Goal: Go to known website: Access a specific website the user already knows

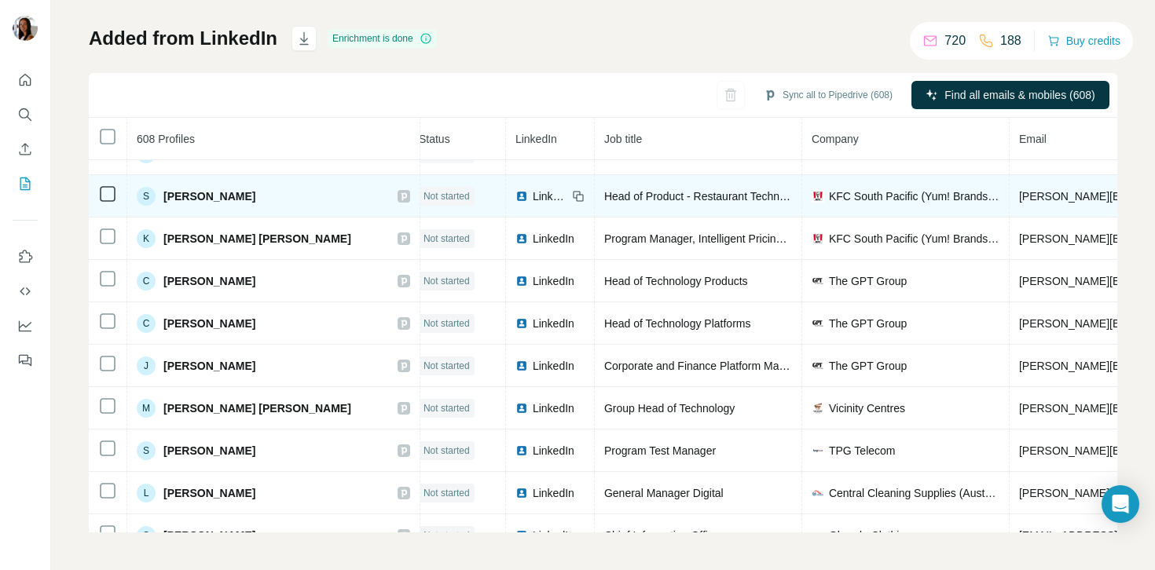
scroll to position [10214, 11]
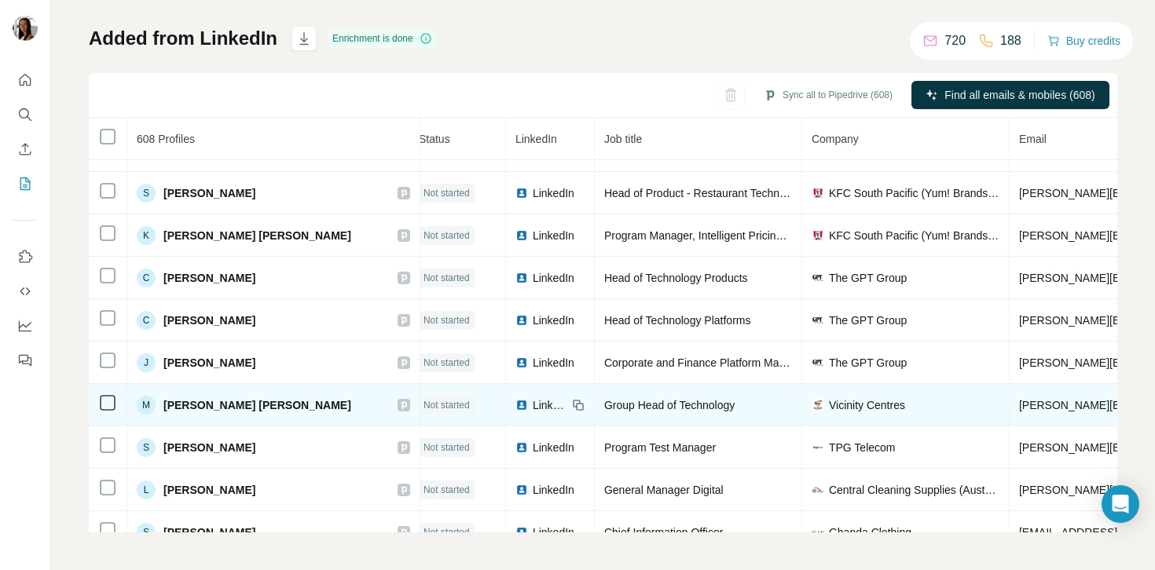
click at [515, 408] on img at bounding box center [521, 405] width 13 height 13
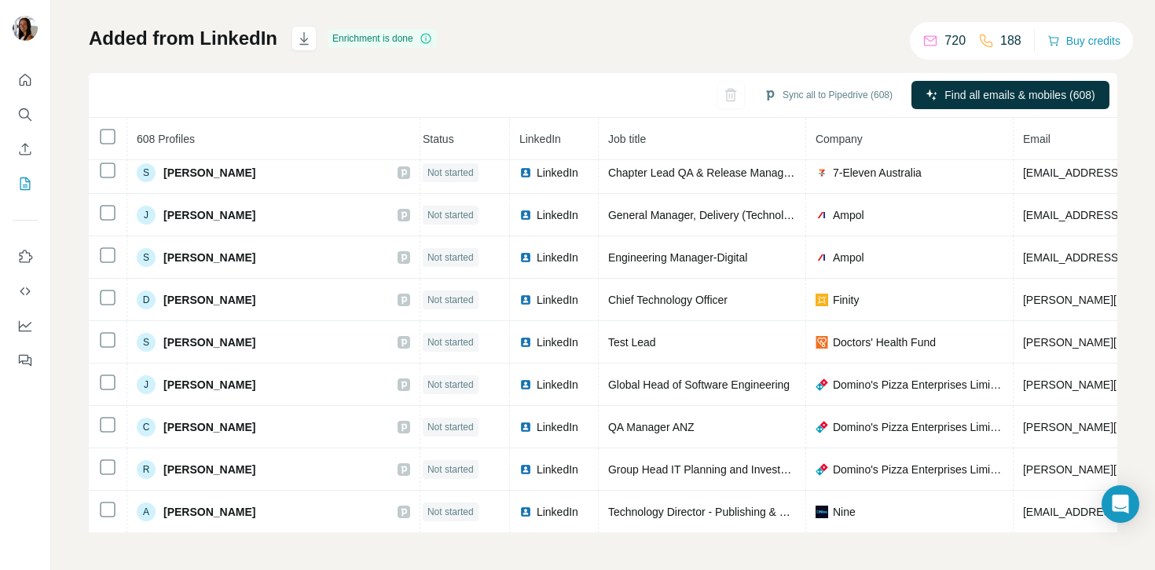
scroll to position [13205, 7]
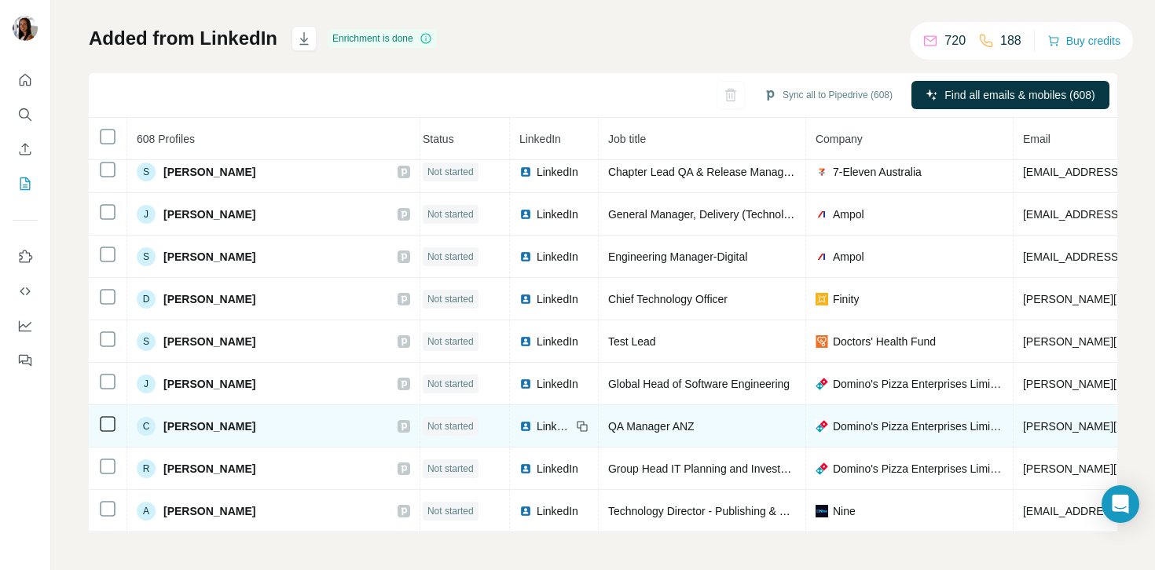
click at [537, 427] on span "LinkedIn" at bounding box center [554, 427] width 35 height 16
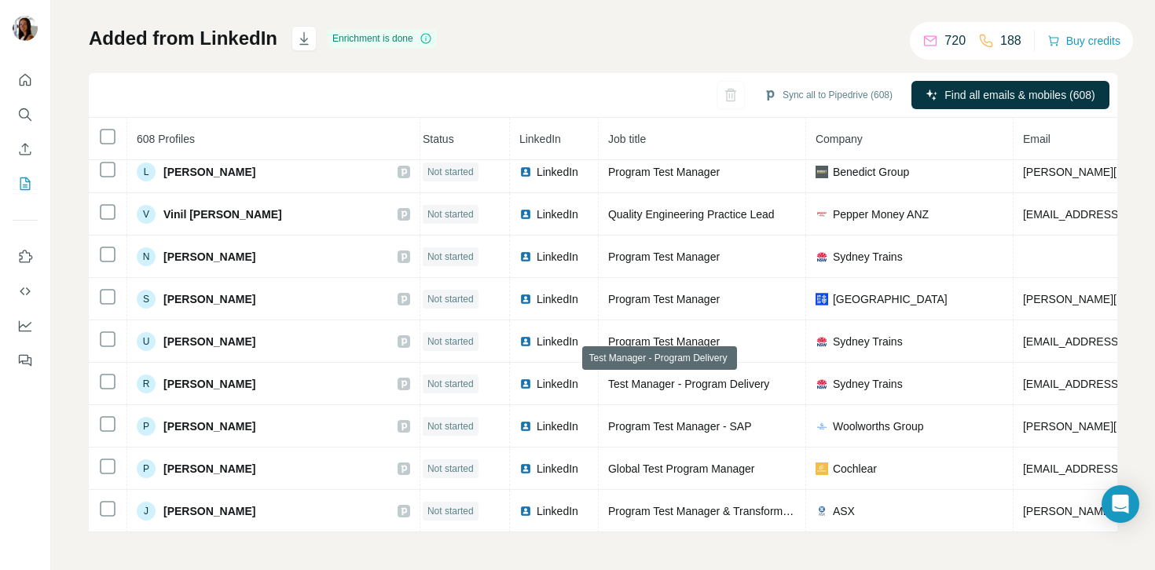
scroll to position [15440, 7]
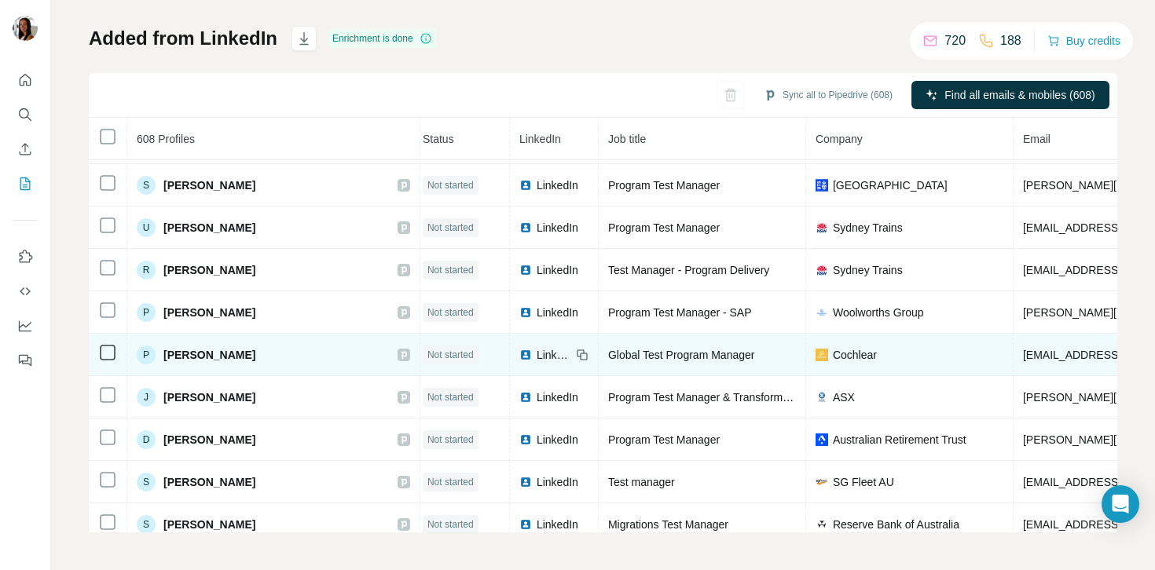
click at [537, 358] on span "LinkedIn" at bounding box center [554, 355] width 35 height 16
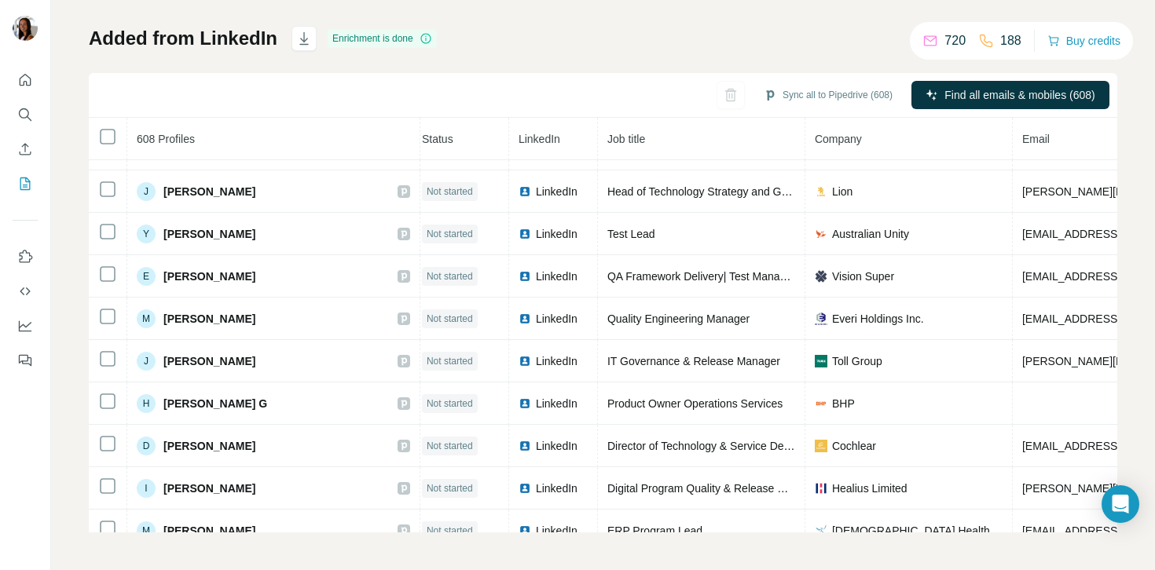
scroll to position [73, 8]
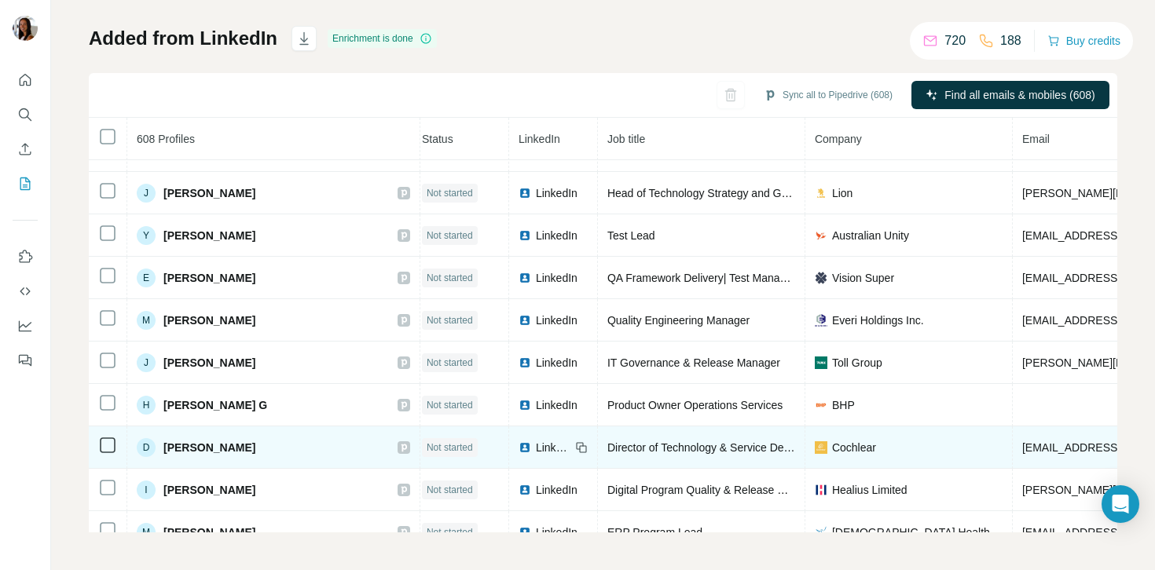
click at [536, 449] on span "LinkedIn" at bounding box center [553, 448] width 35 height 16
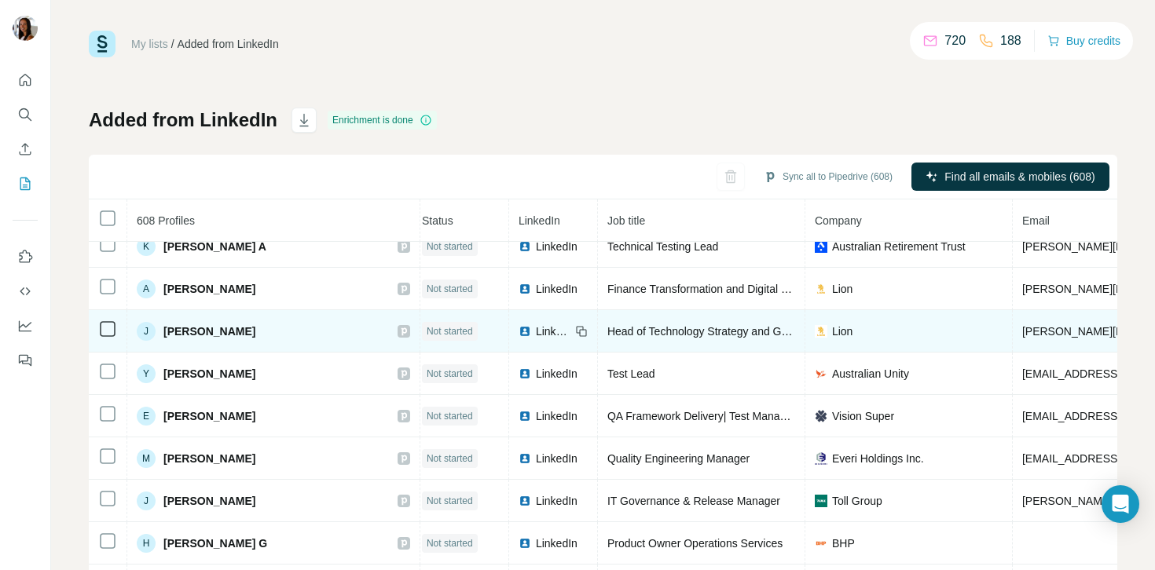
scroll to position [151, 8]
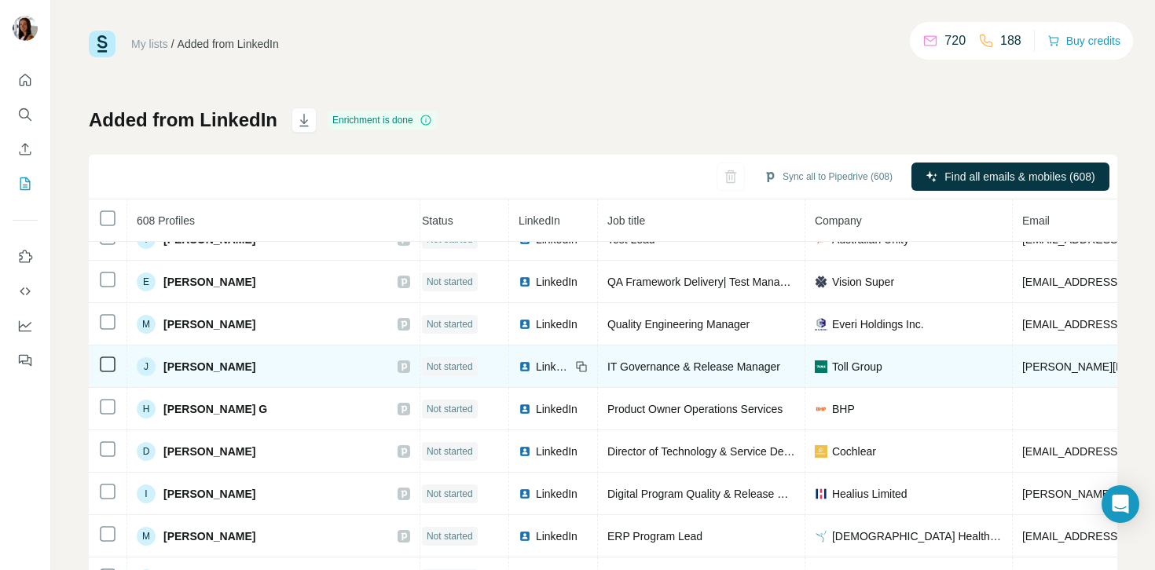
click at [536, 369] on span "LinkedIn" at bounding box center [553, 367] width 35 height 16
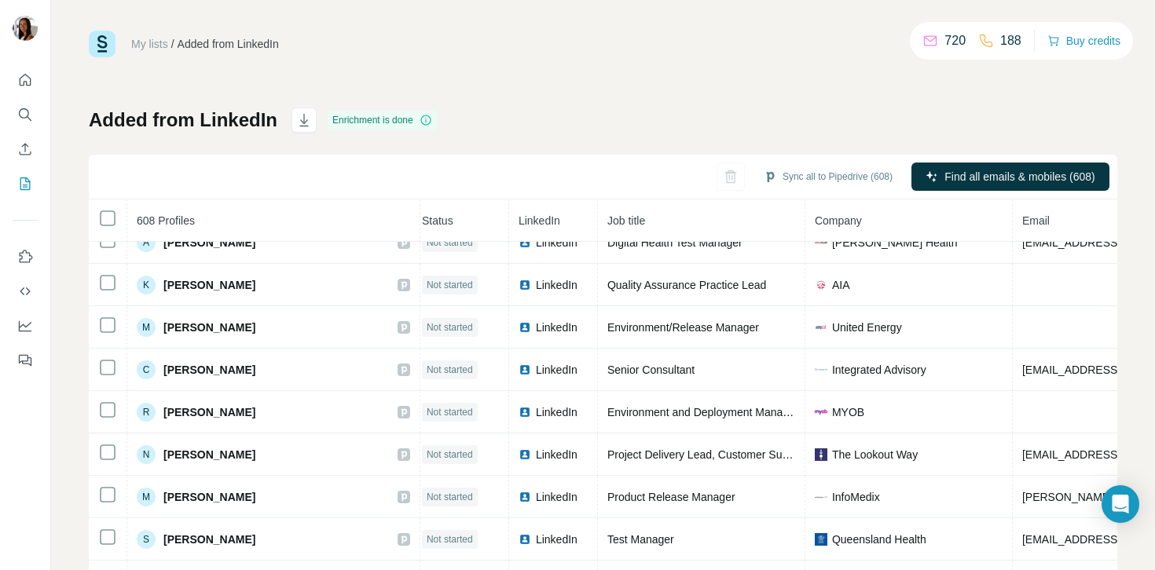
scroll to position [615, 8]
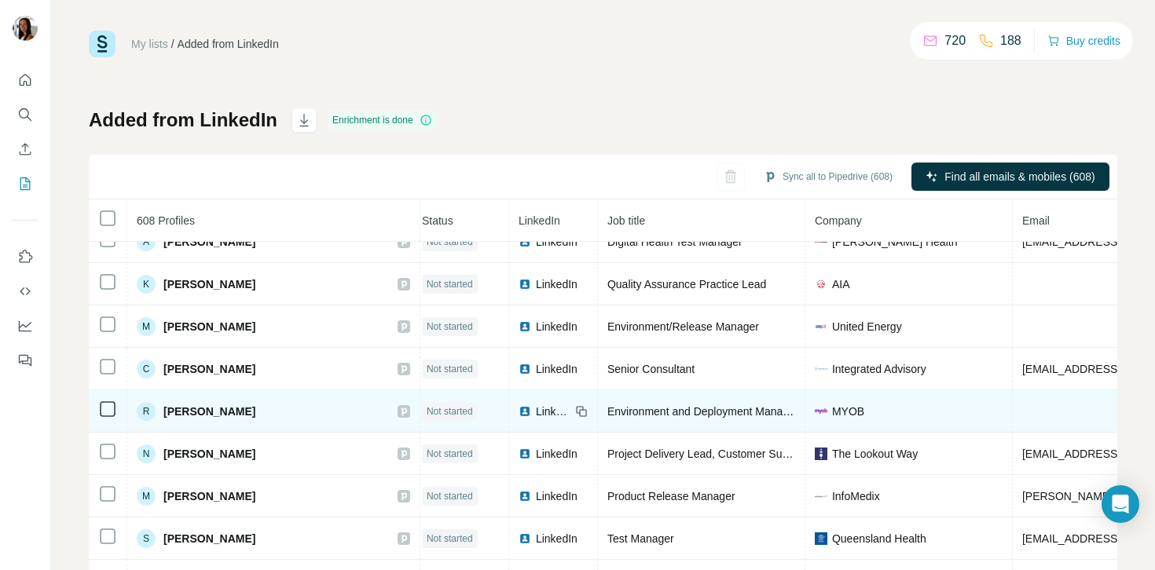
click at [519, 406] on div "LinkedIn" at bounding box center [545, 412] width 52 height 16
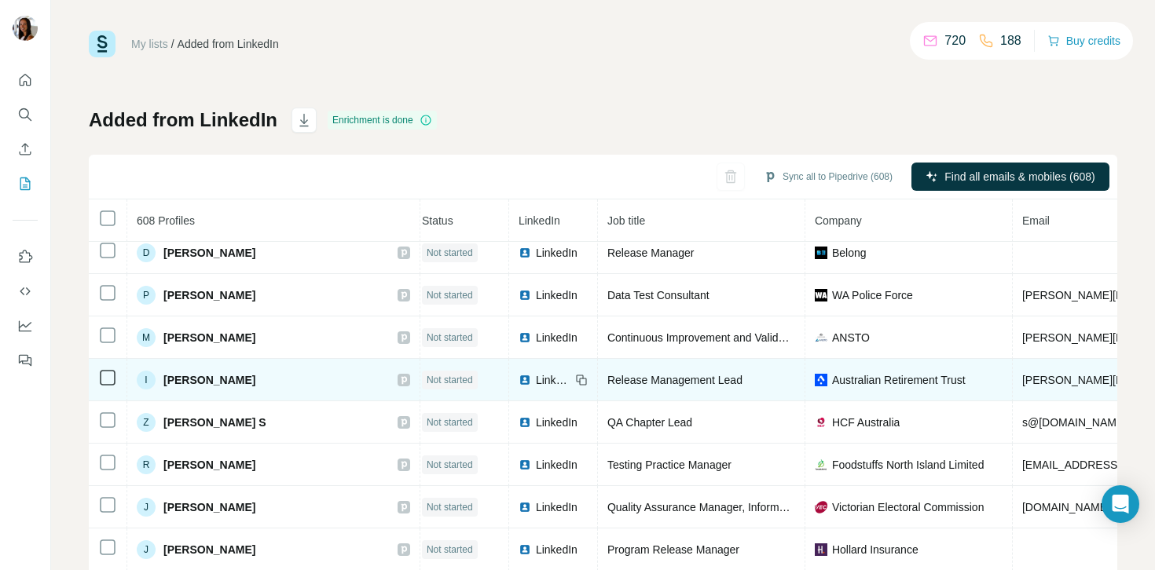
scroll to position [958, 8]
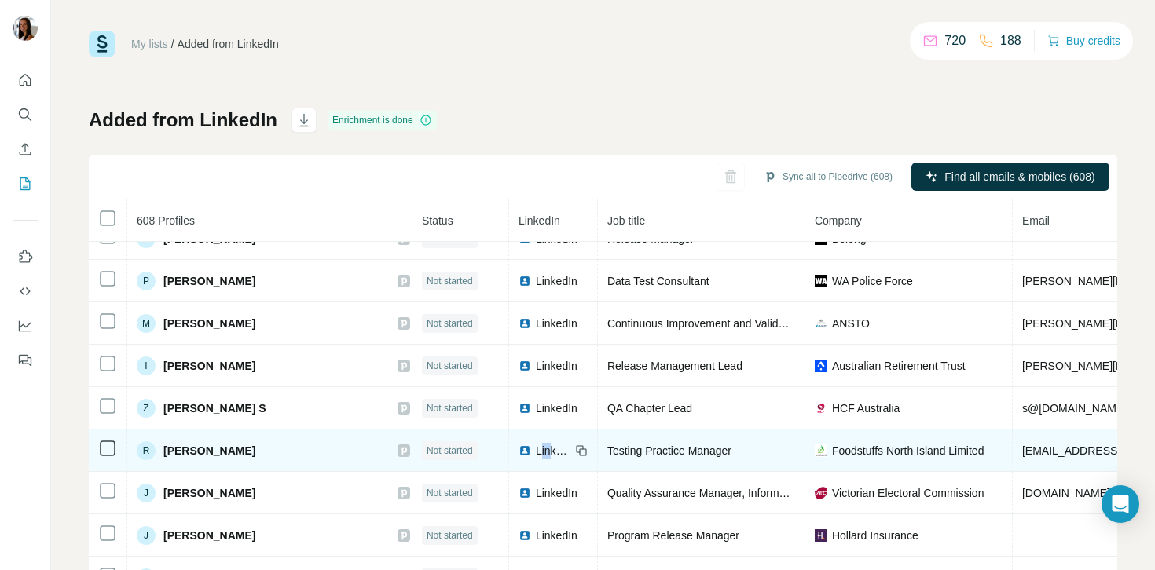
click at [536, 447] on span "LinkedIn" at bounding box center [553, 451] width 35 height 16
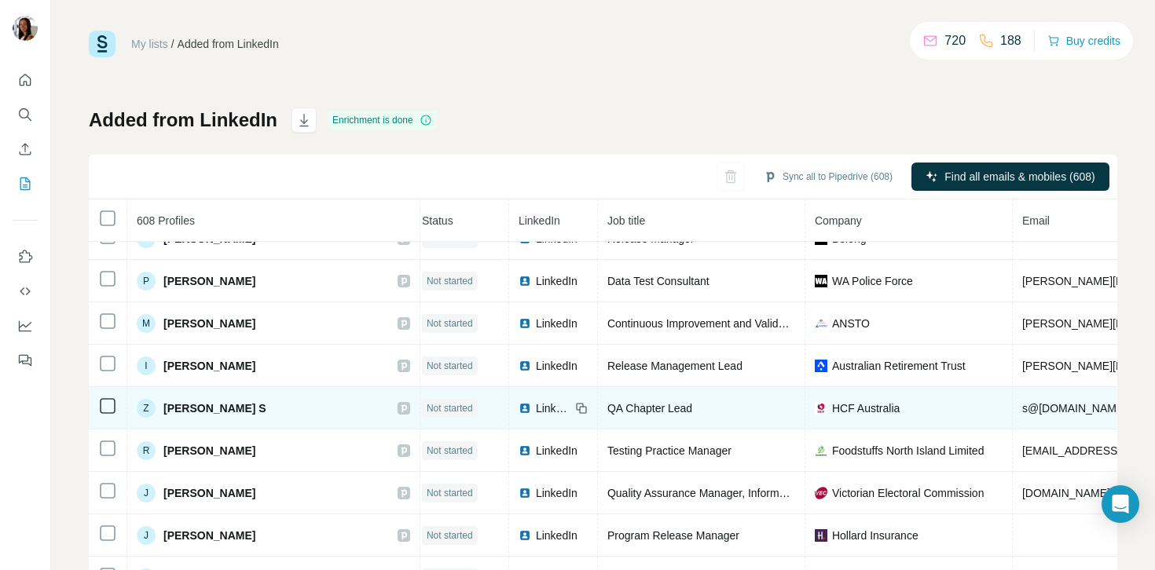
click at [536, 411] on span "LinkedIn" at bounding box center [553, 409] width 35 height 16
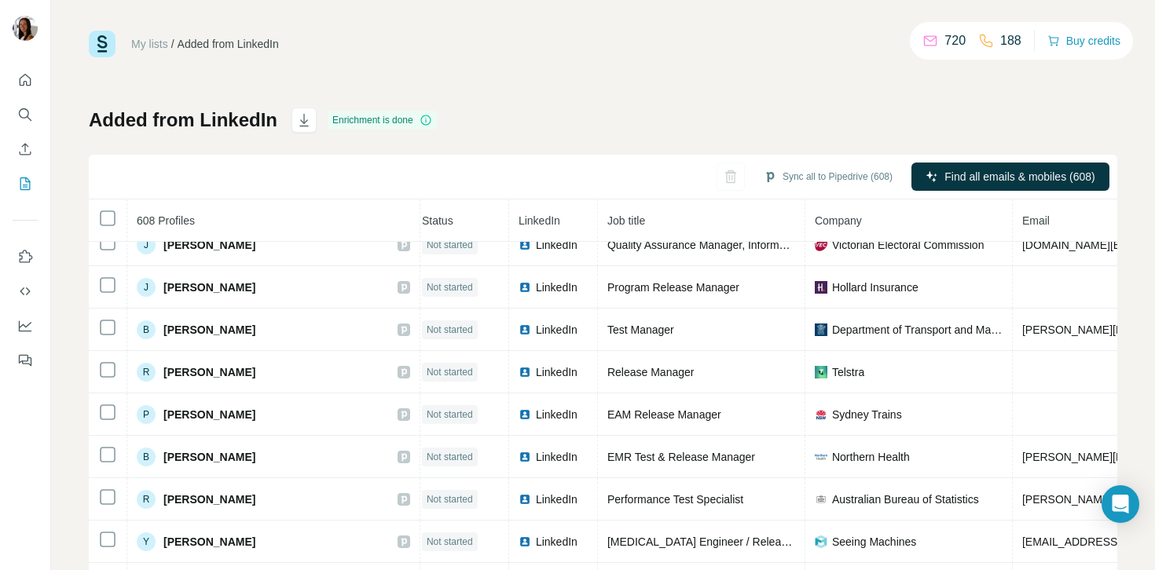
scroll to position [1204, 8]
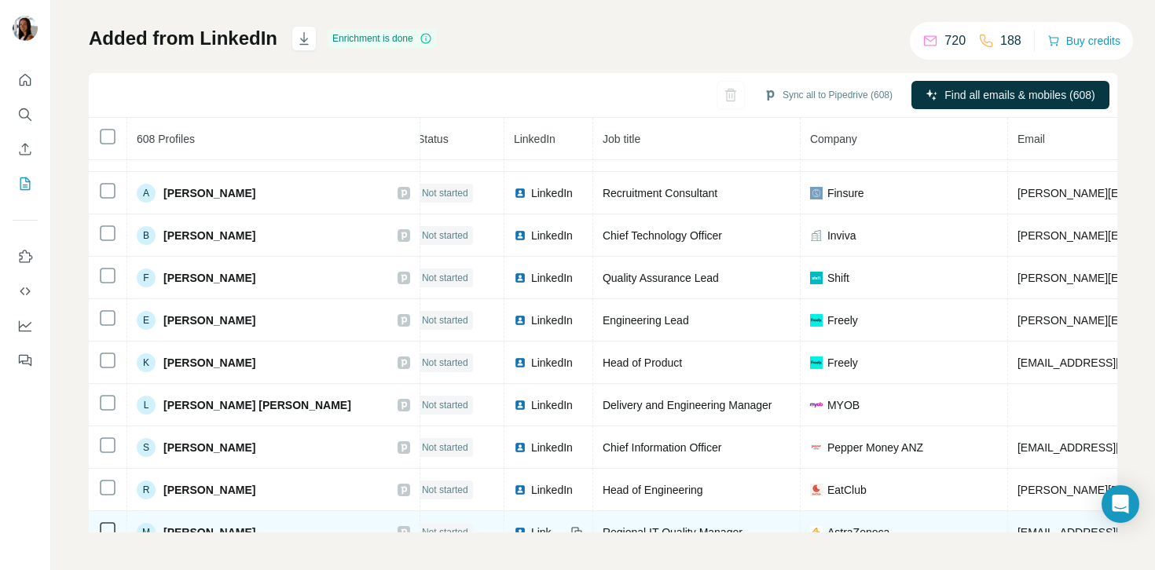
scroll to position [6713, 13]
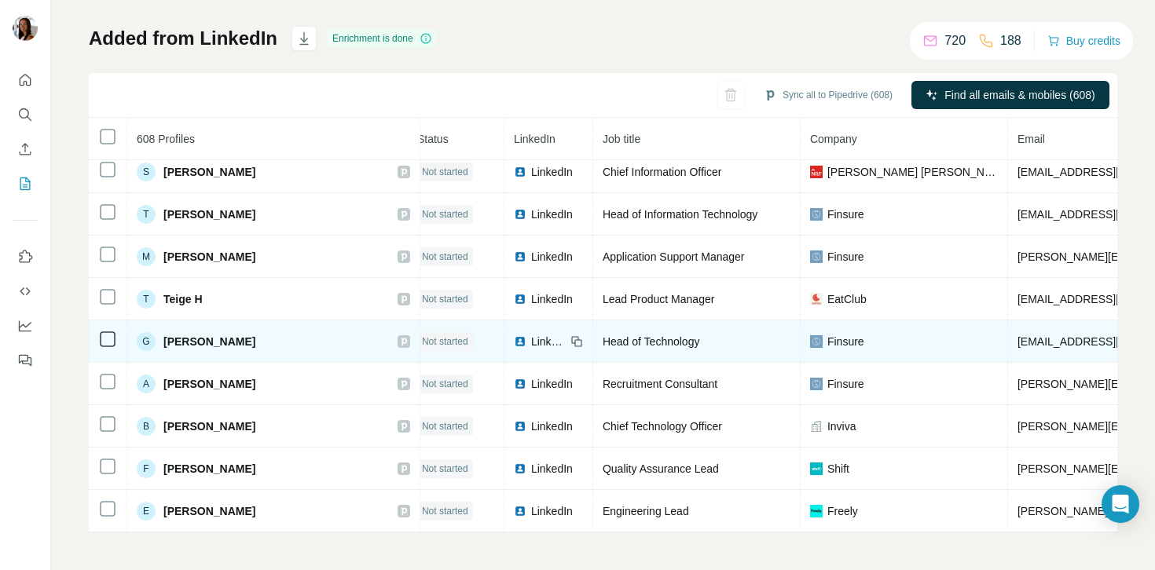
click at [531, 342] on span "LinkedIn" at bounding box center [548, 342] width 35 height 16
